Goal: Communication & Community: Participate in discussion

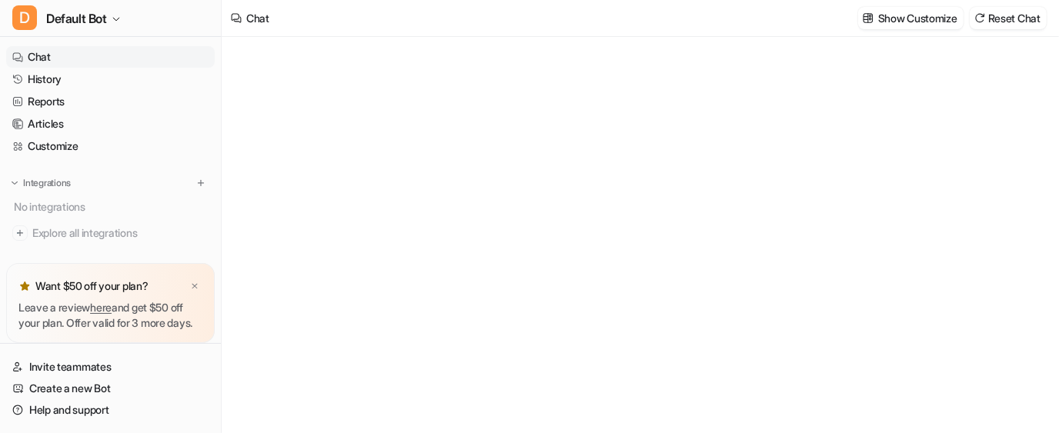
type textarea "**********"
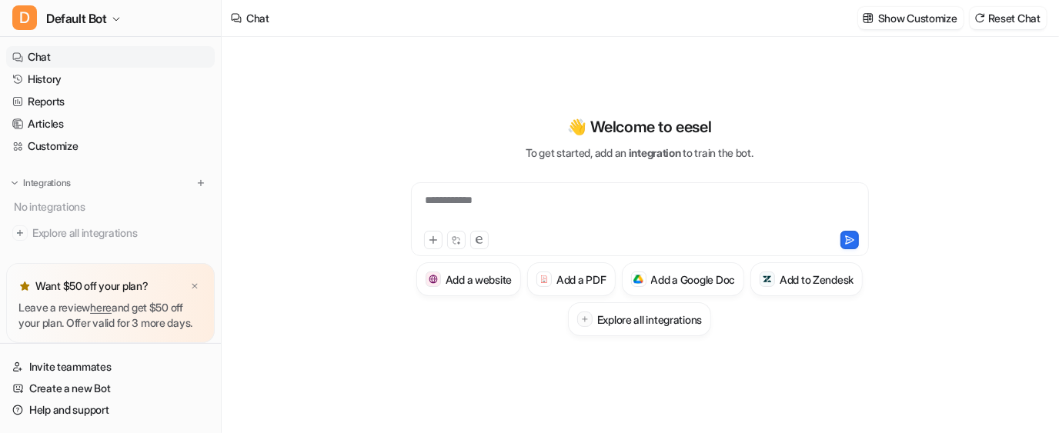
click at [539, 212] on div "**********" at bounding box center [640, 209] width 451 height 35
